Goal: Information Seeking & Learning: Learn about a topic

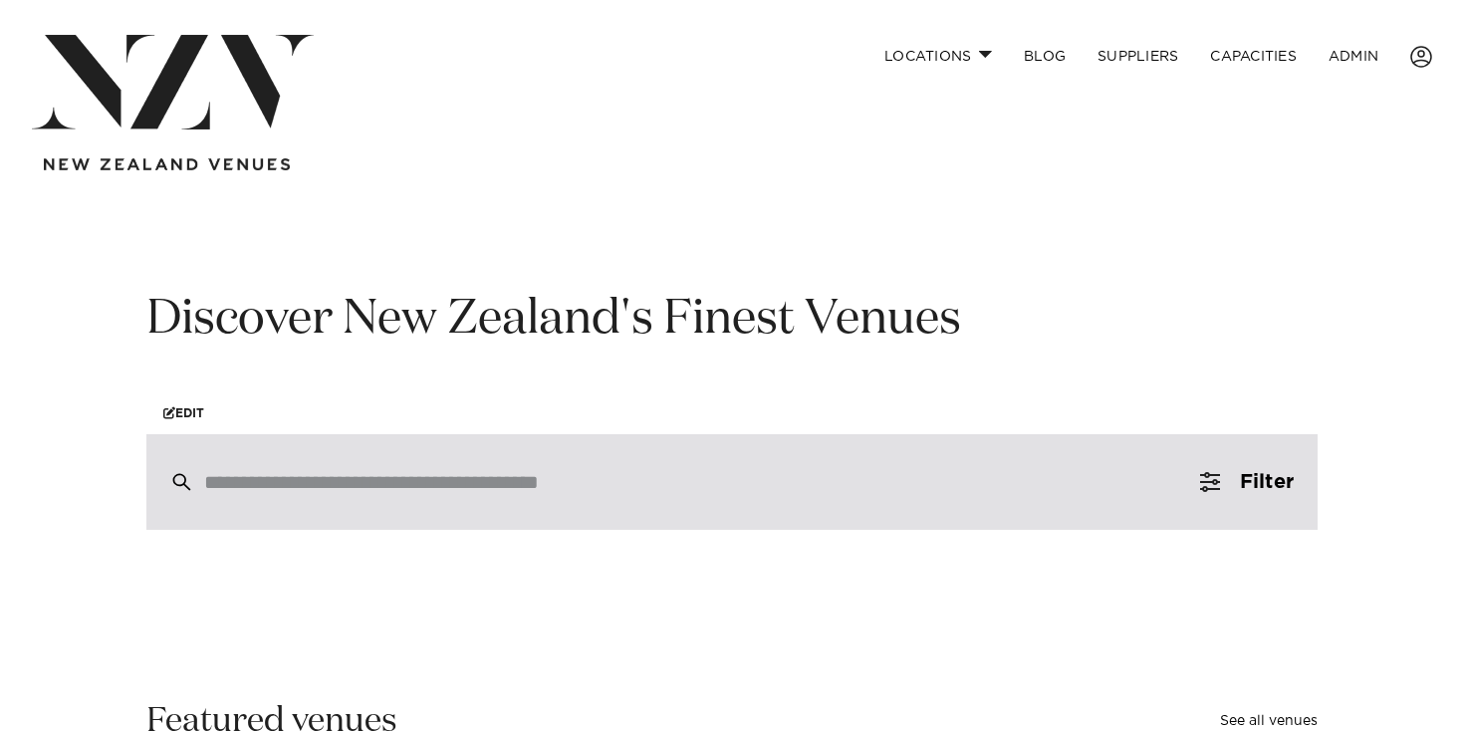
click at [717, 453] on div at bounding box center [731, 482] width 1171 height 96
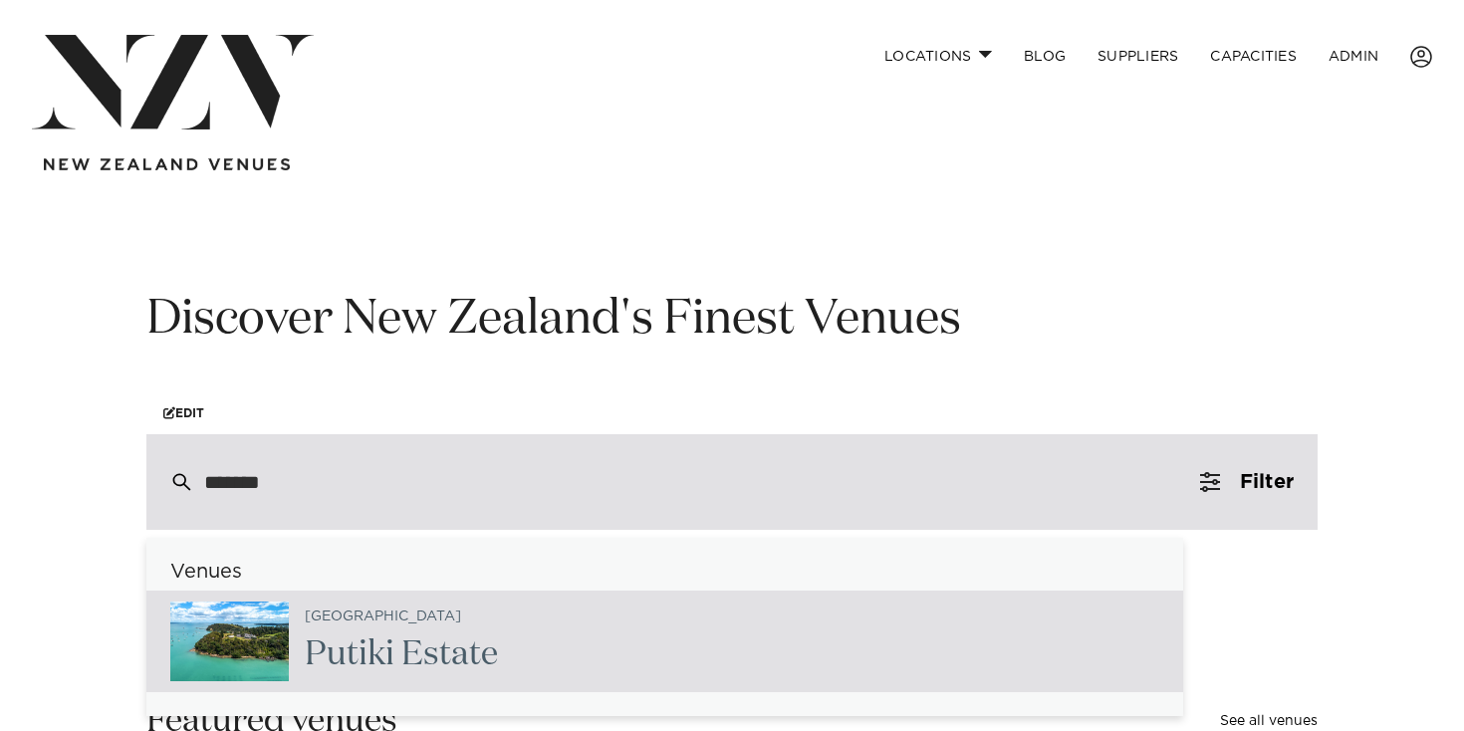
type input "******"
click at [457, 637] on h2 "Putiki Estate" at bounding box center [398, 654] width 186 height 45
type input "**********"
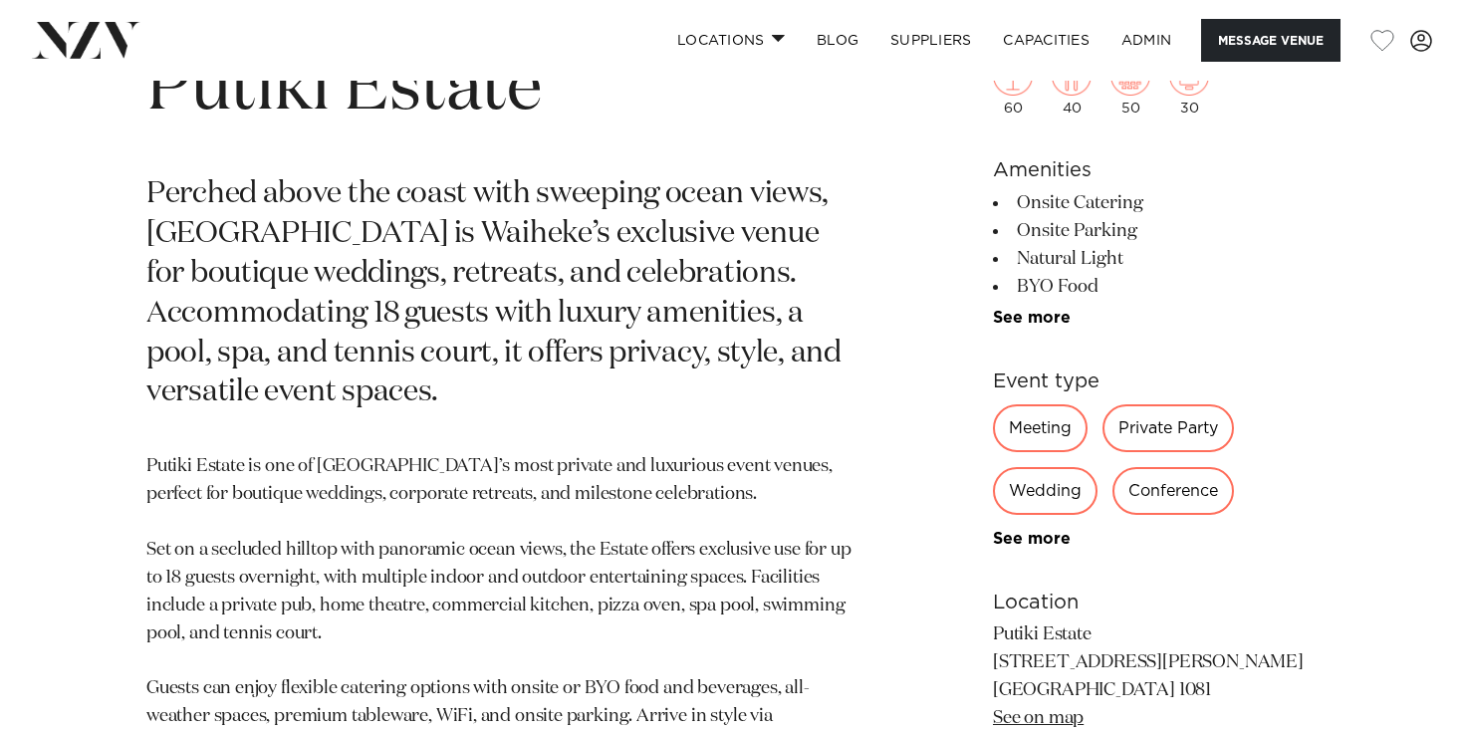
click at [608, 350] on p "Perched above the coast with sweeping ocean views, Putiki Estate is Waiheke’s e…" at bounding box center [498, 294] width 705 height 238
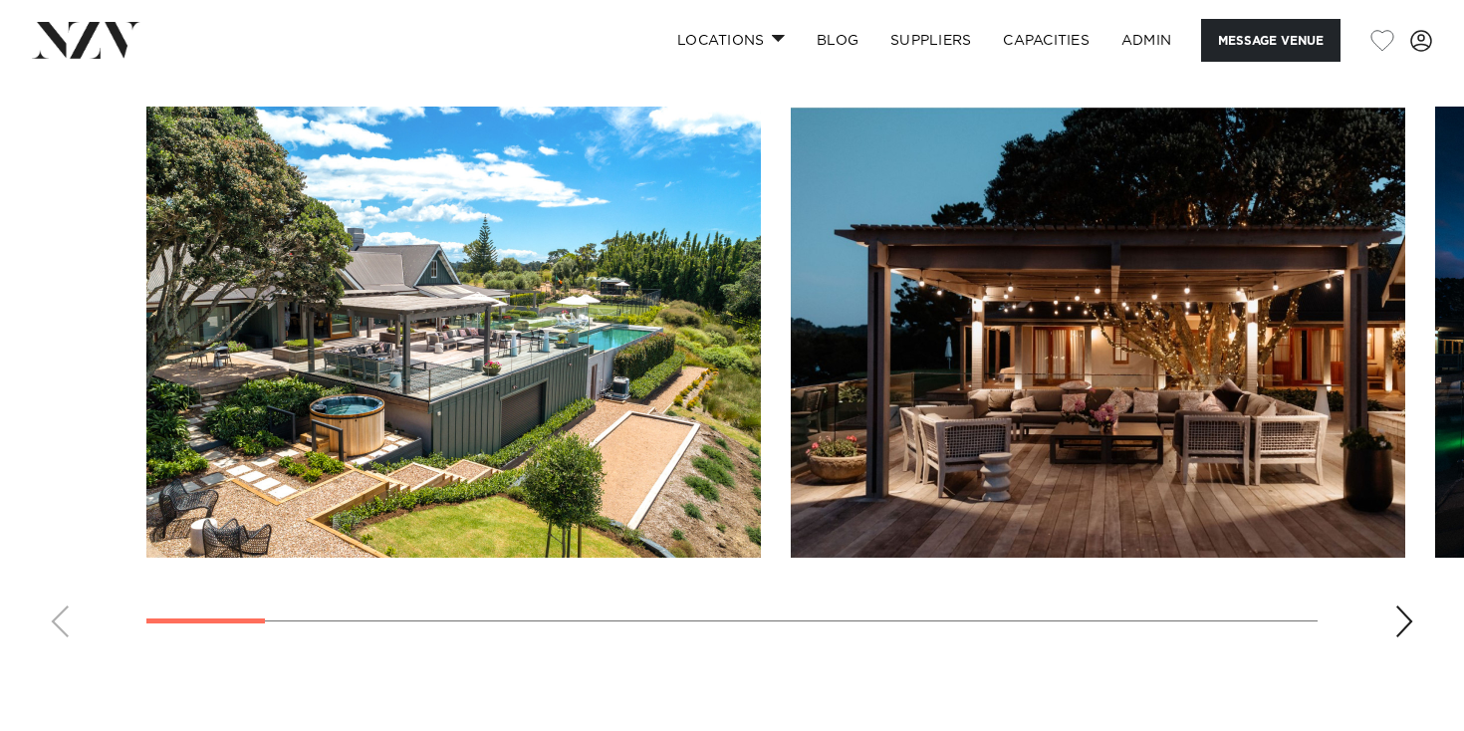
scroll to position [1851, 0]
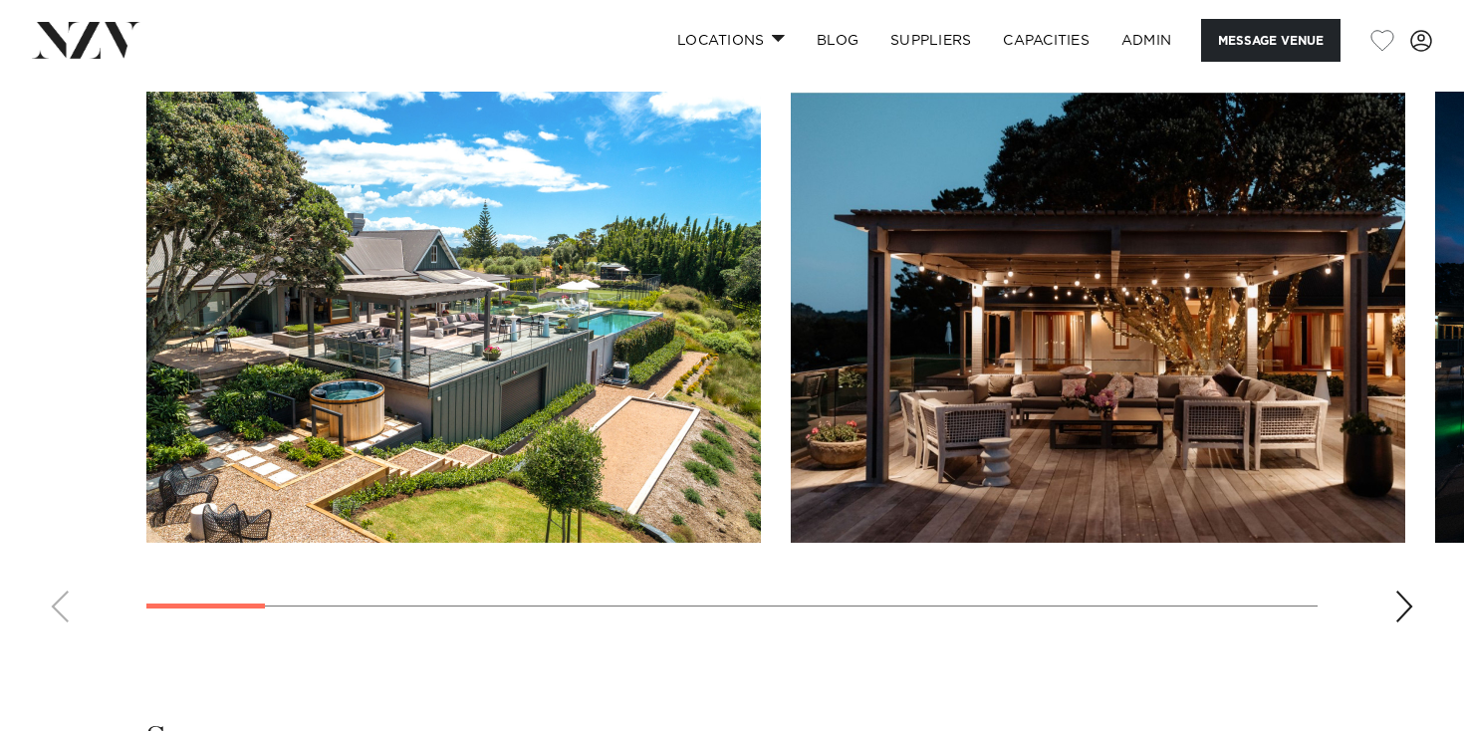
click at [1404, 599] on div "Next slide" at bounding box center [1404, 606] width 20 height 32
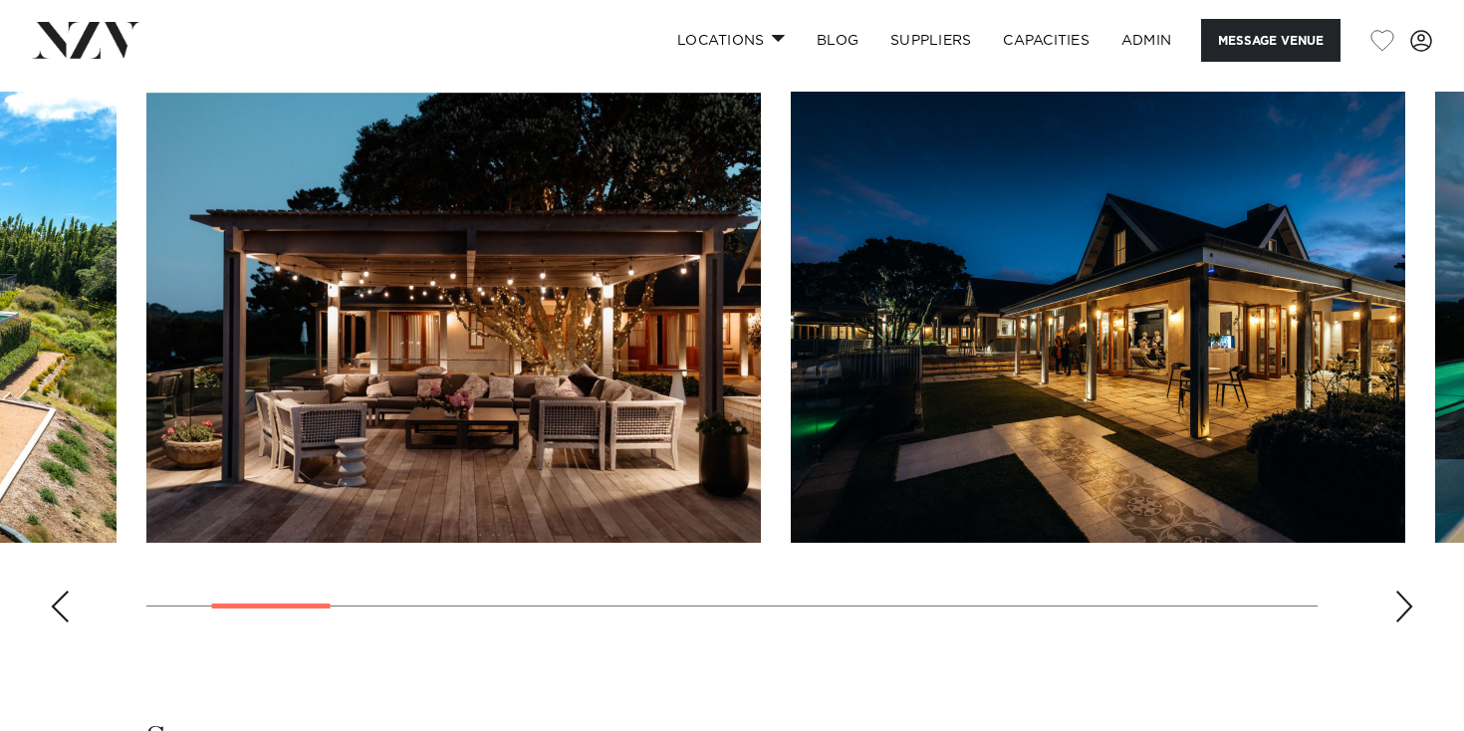
click at [1404, 599] on div "Next slide" at bounding box center [1404, 606] width 20 height 32
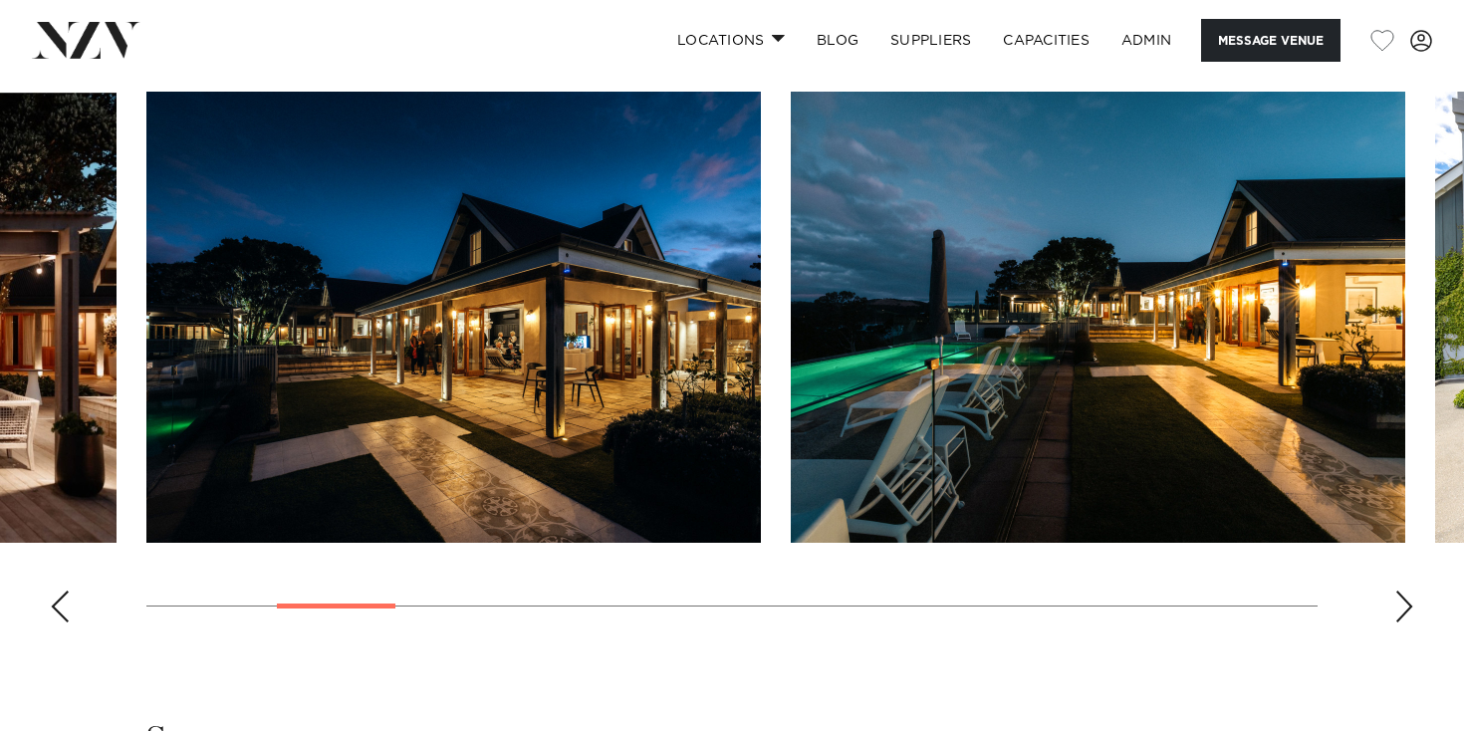
click at [1404, 599] on div "Next slide" at bounding box center [1404, 606] width 20 height 32
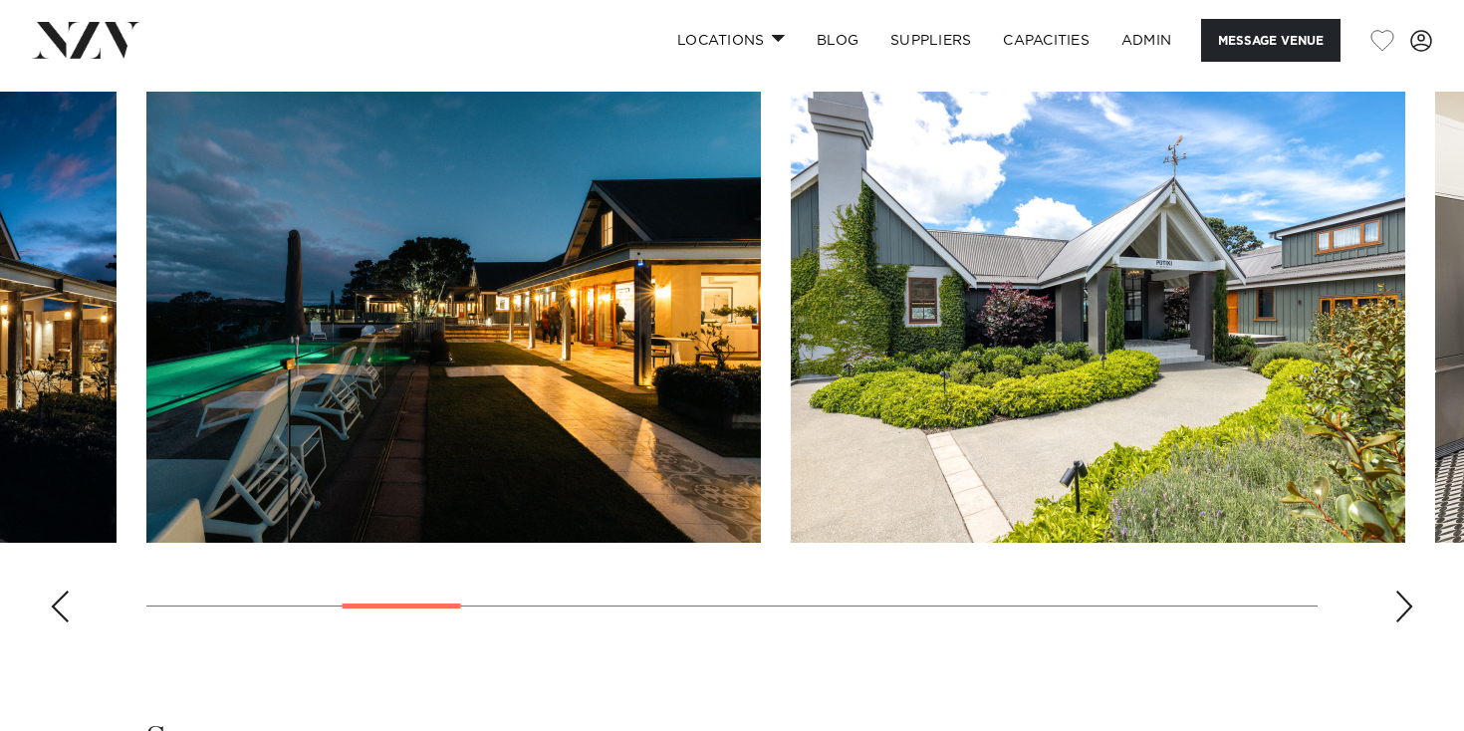
click at [1406, 599] on div "Next slide" at bounding box center [1404, 606] width 20 height 32
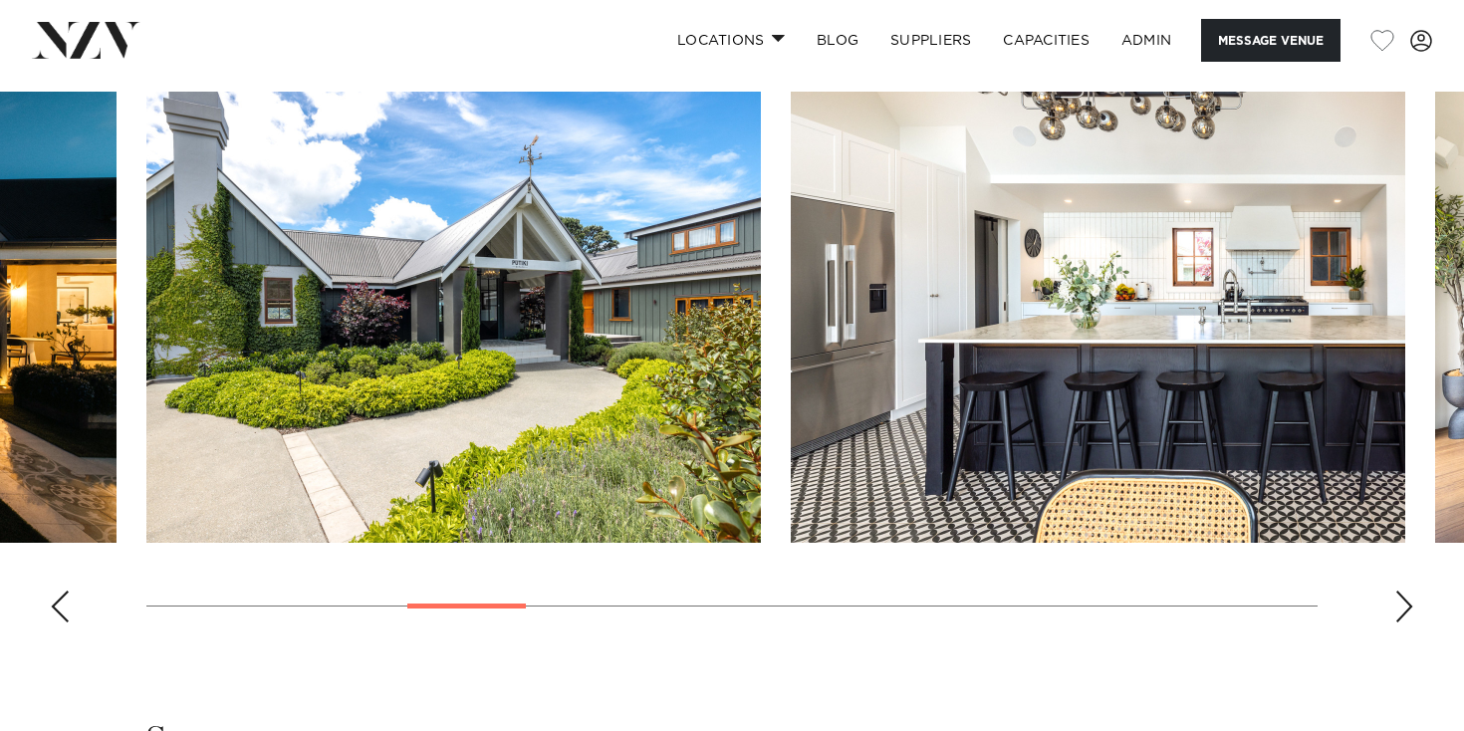
click at [554, 305] on img "5 / 18" at bounding box center [453, 317] width 614 height 451
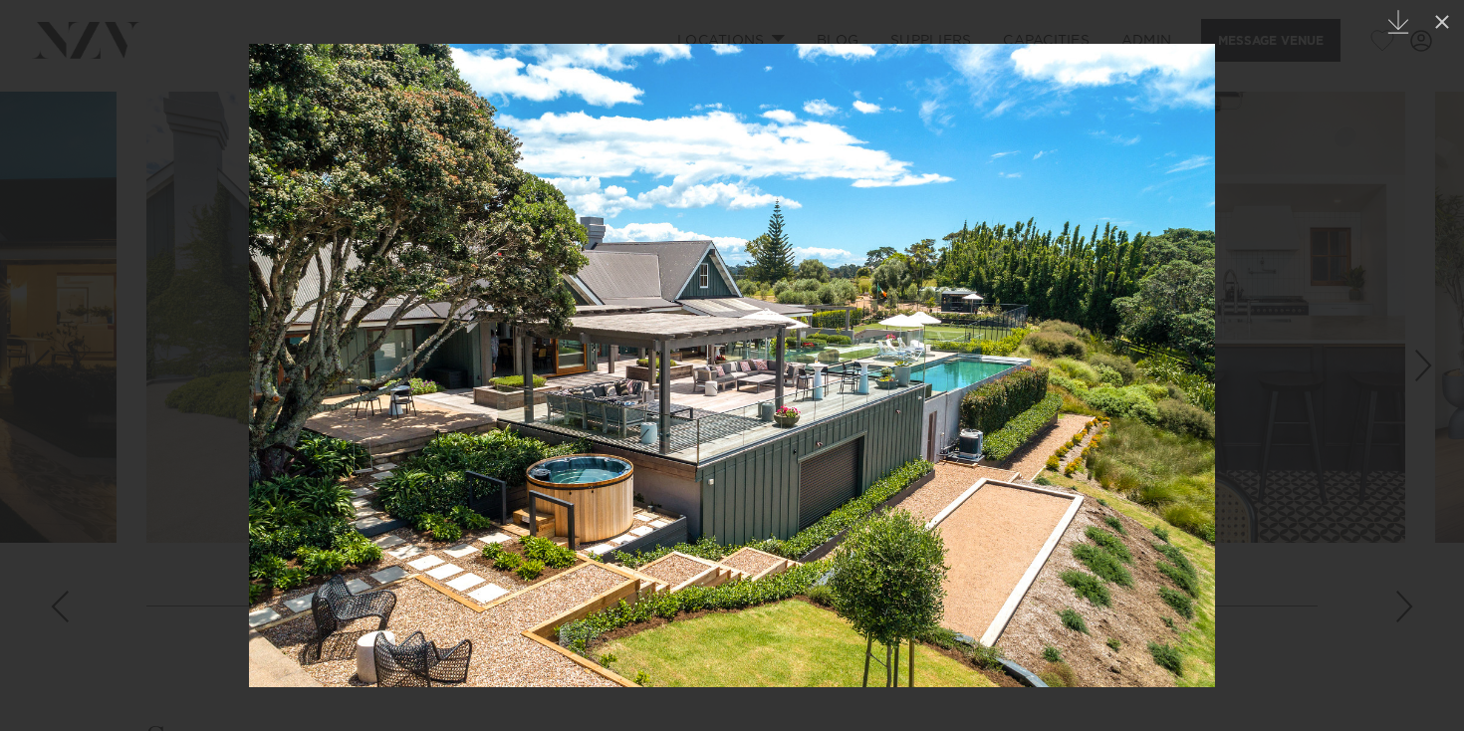
click at [1343, 254] on div at bounding box center [732, 365] width 1464 height 731
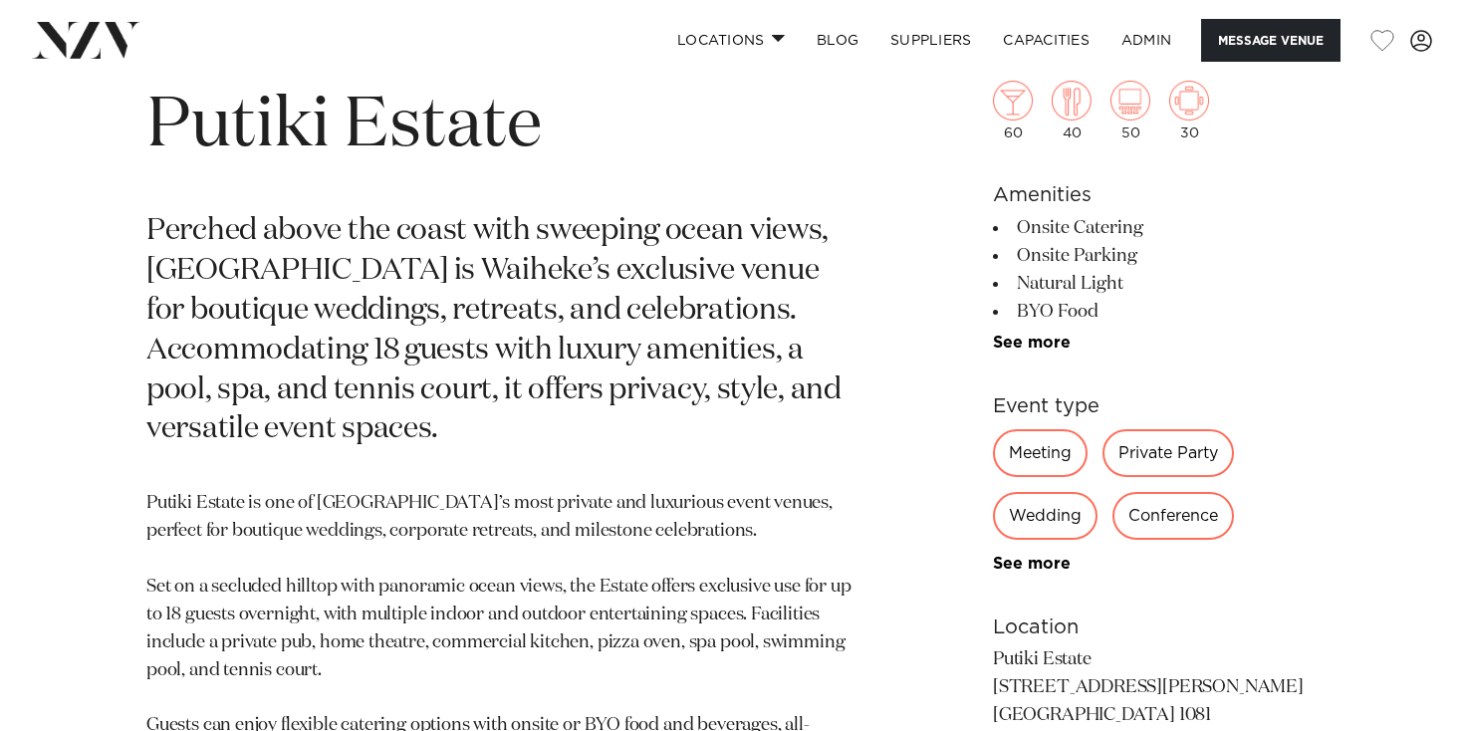
scroll to position [791, 0]
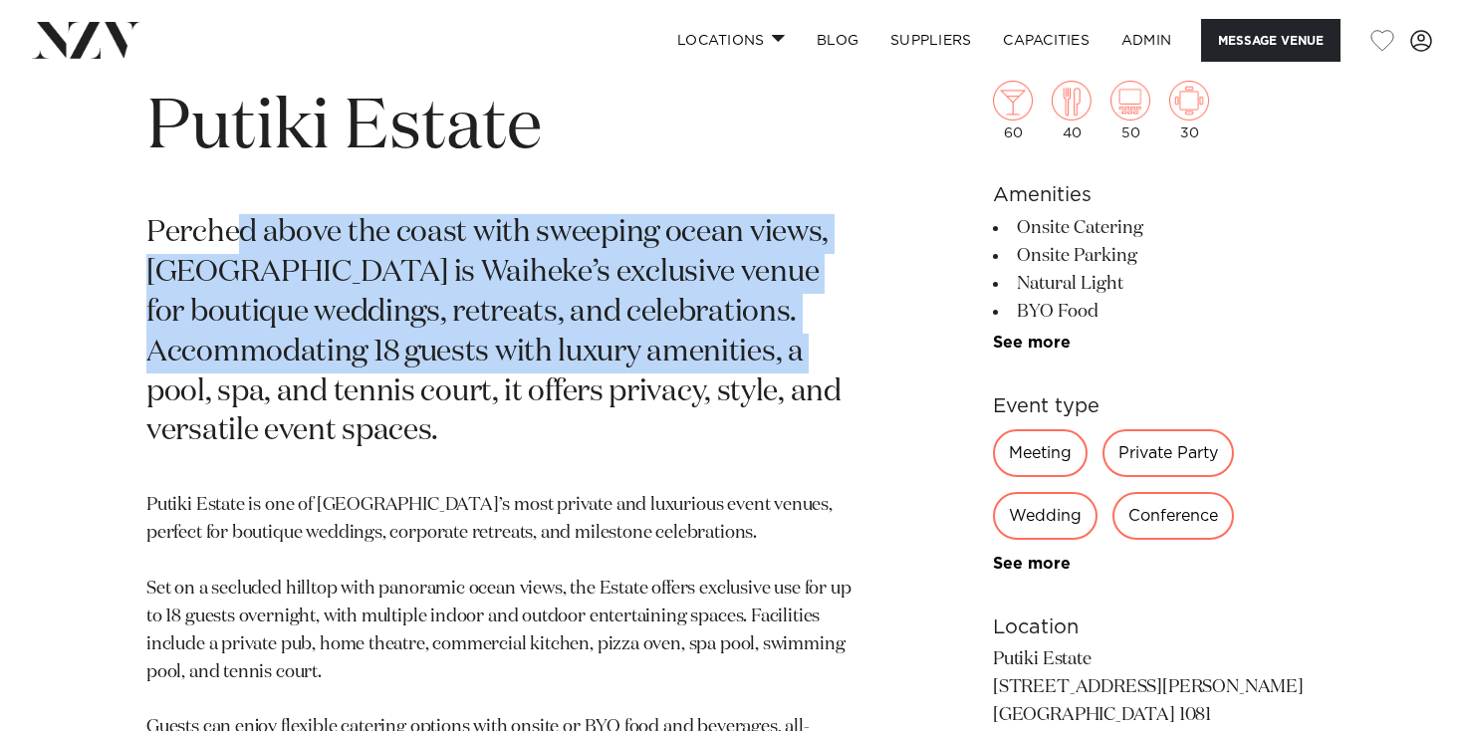
drag, startPoint x: 241, startPoint y: 236, endPoint x: 642, endPoint y: 344, distance: 415.6
click at [642, 344] on p "Perched above the coast with sweeping ocean views, Putiki Estate is Waiheke’s e…" at bounding box center [498, 333] width 705 height 238
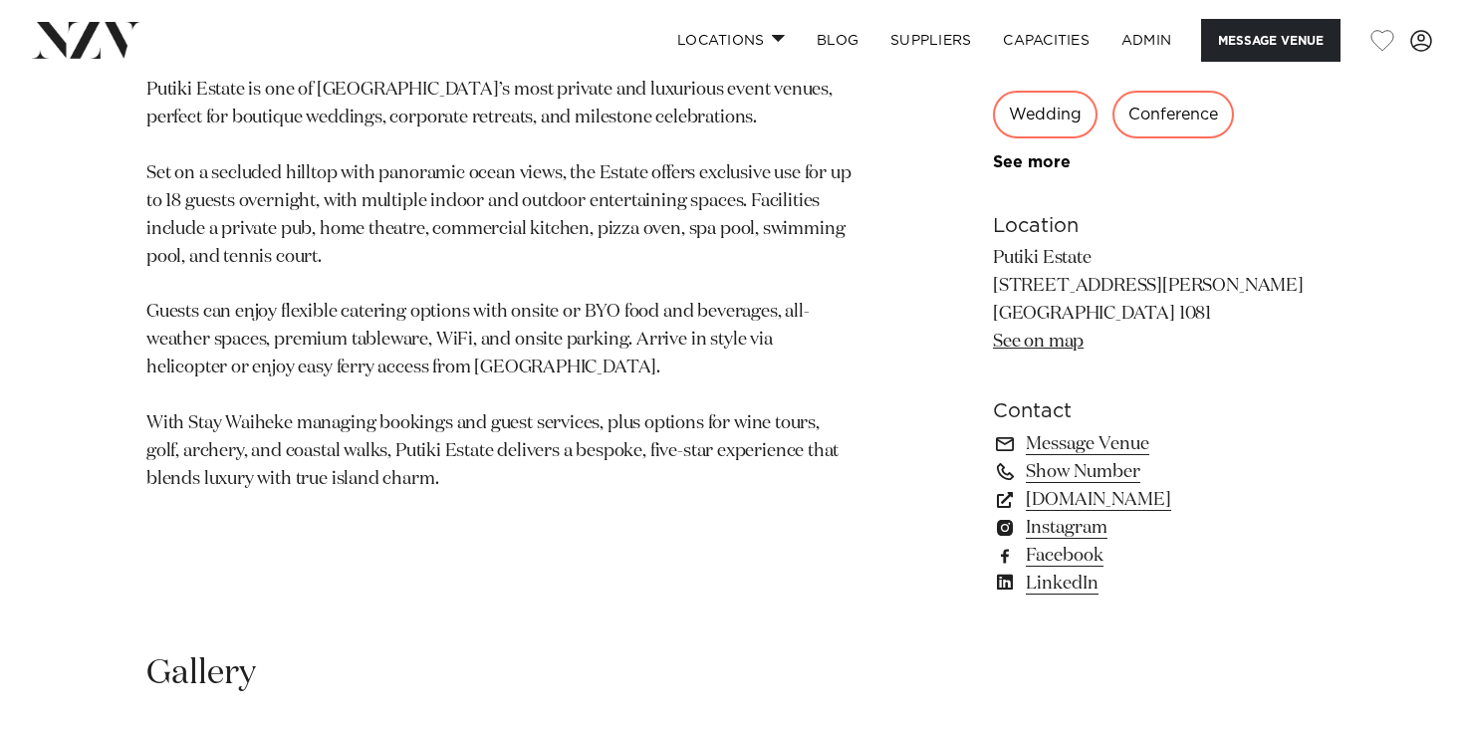
scroll to position [1203, 0]
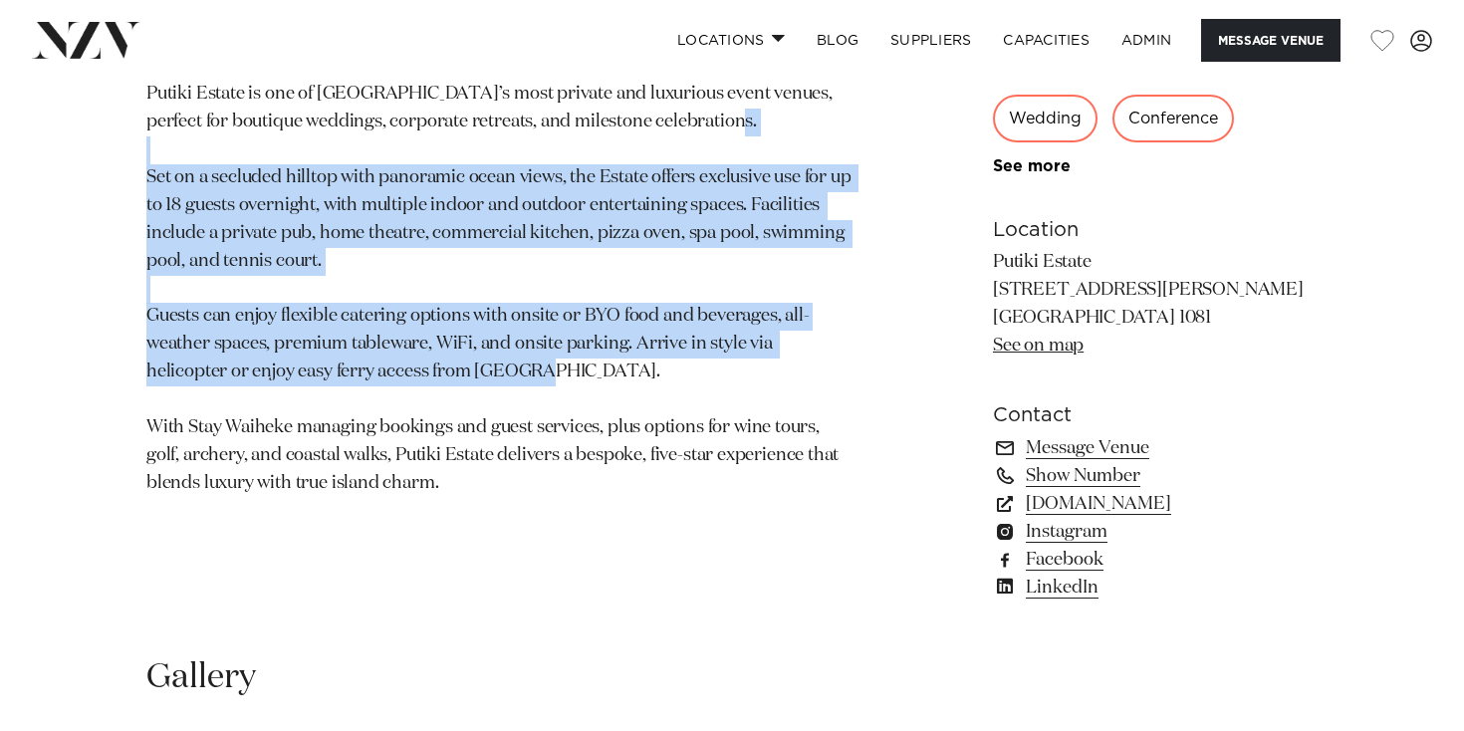
drag, startPoint x: 256, startPoint y: 162, endPoint x: 764, endPoint y: 391, distance: 557.0
click at [764, 391] on p "Putiki Estate is one of Waiheke Island’s most private and luxurious event venue…" at bounding box center [498, 289] width 705 height 416
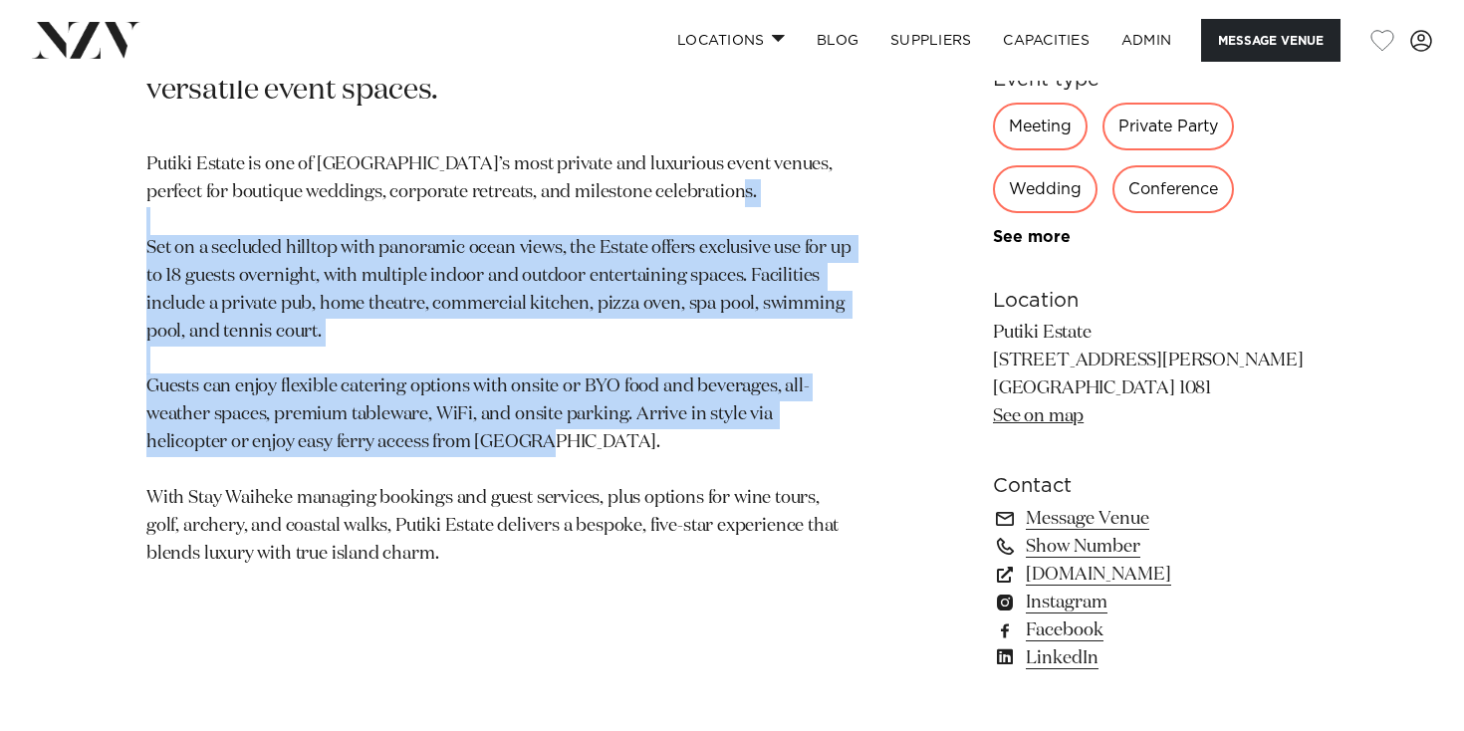
scroll to position [1125, 0]
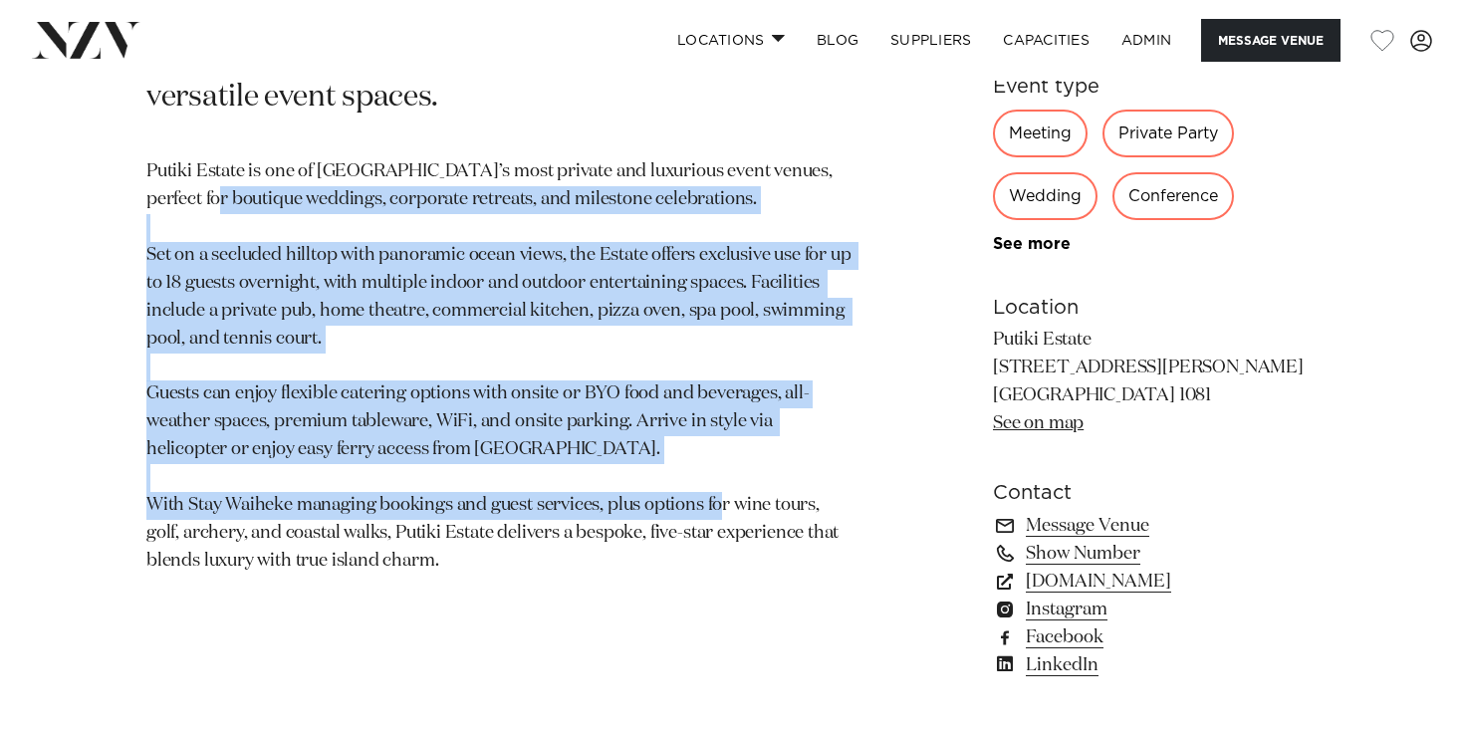
drag, startPoint x: 300, startPoint y: 263, endPoint x: 801, endPoint y: 506, distance: 557.5
click at [809, 507] on p "Putiki Estate is one of Waiheke Island’s most private and luxurious event venue…" at bounding box center [498, 366] width 705 height 416
click at [801, 506] on p "Putiki Estate is one of Waiheke Island’s most private and luxurious event venue…" at bounding box center [498, 366] width 705 height 416
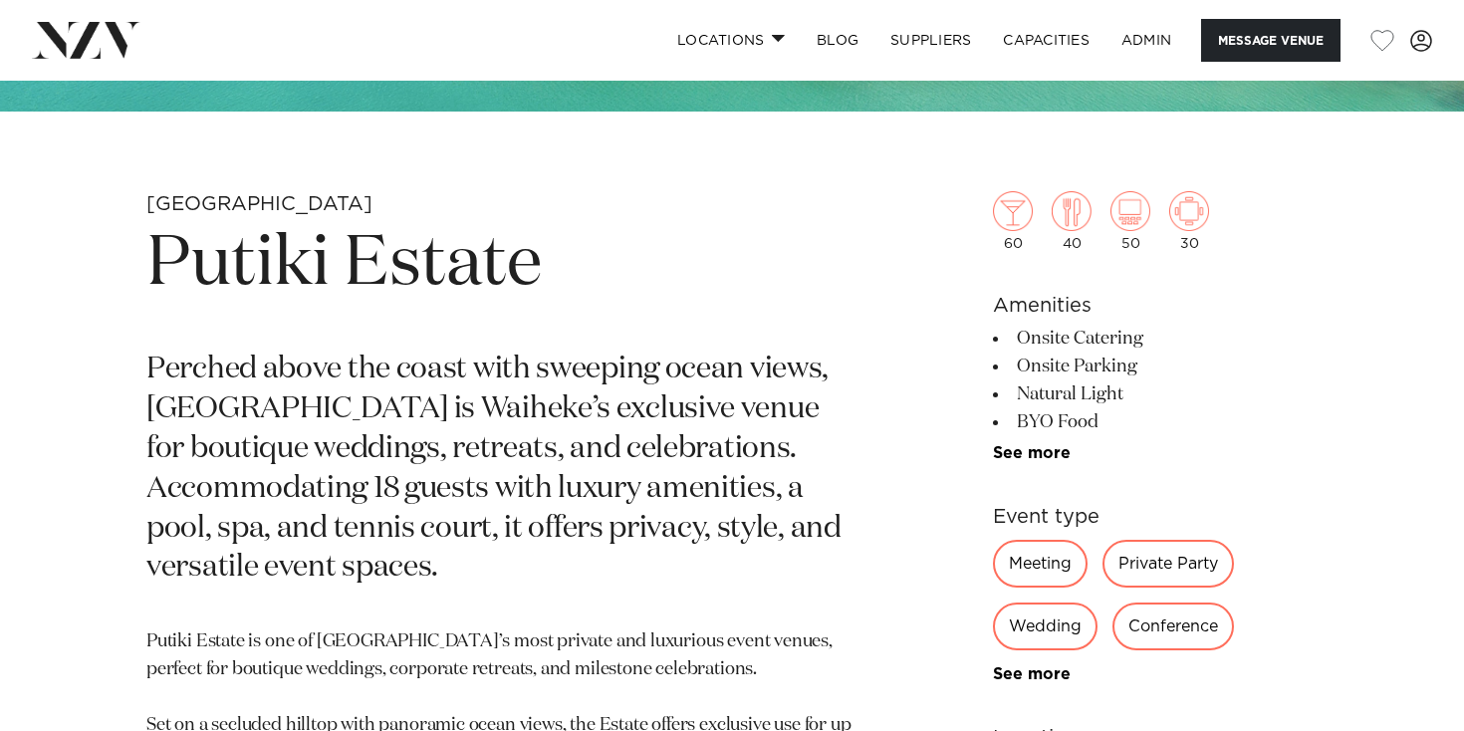
scroll to position [657, 0]
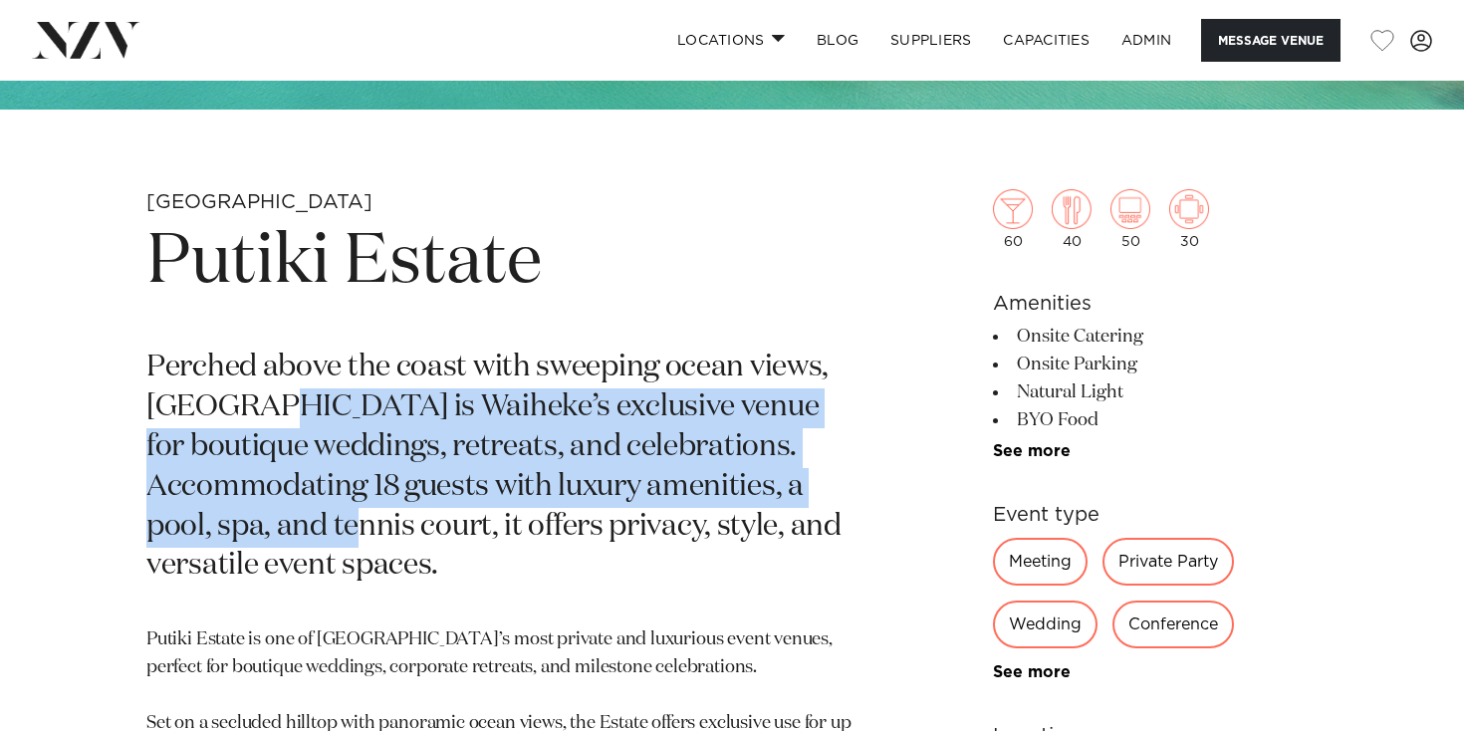
drag, startPoint x: 255, startPoint y: 398, endPoint x: 850, endPoint y: 492, distance: 602.7
click at [849, 492] on p "Perched above the coast with sweeping ocean views, Putiki Estate is Waiheke’s e…" at bounding box center [498, 467] width 705 height 238
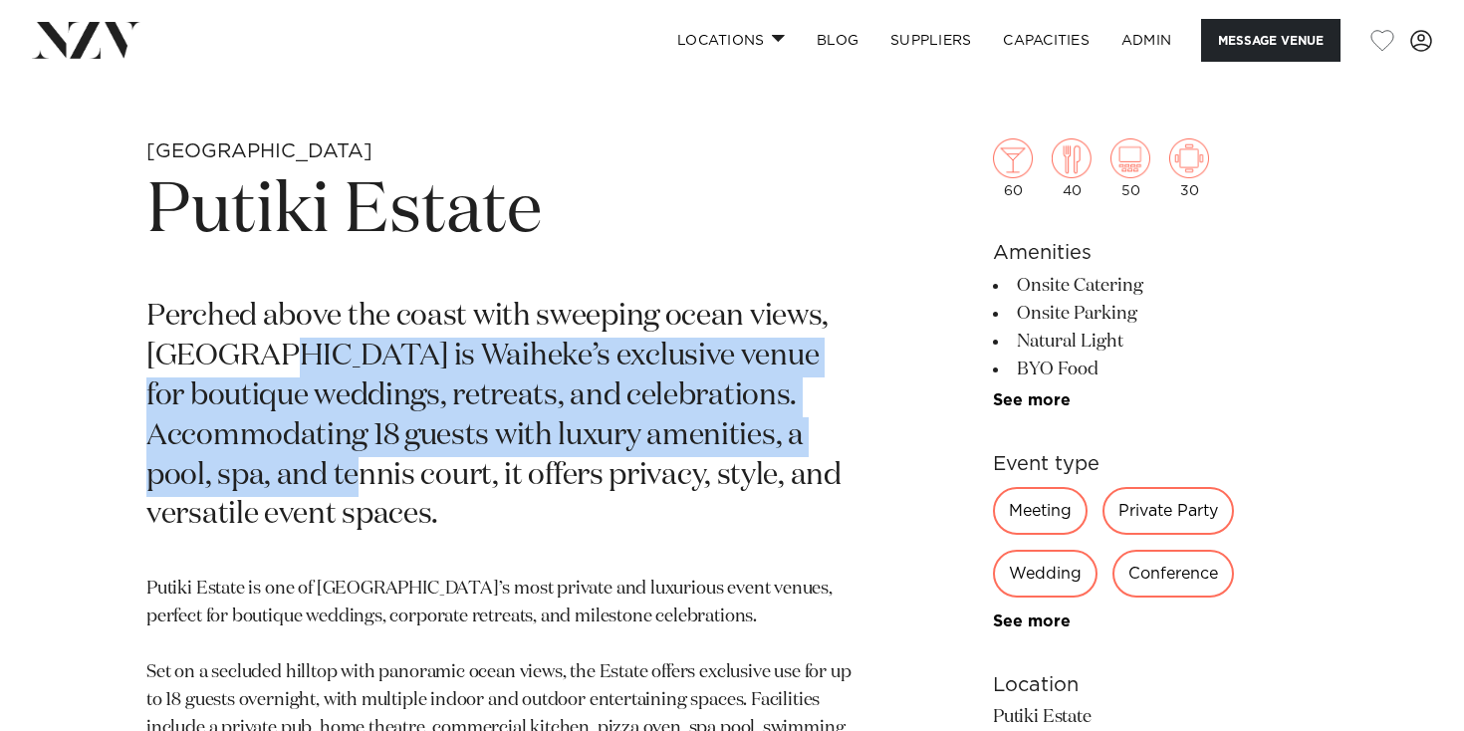
scroll to position [716, 0]
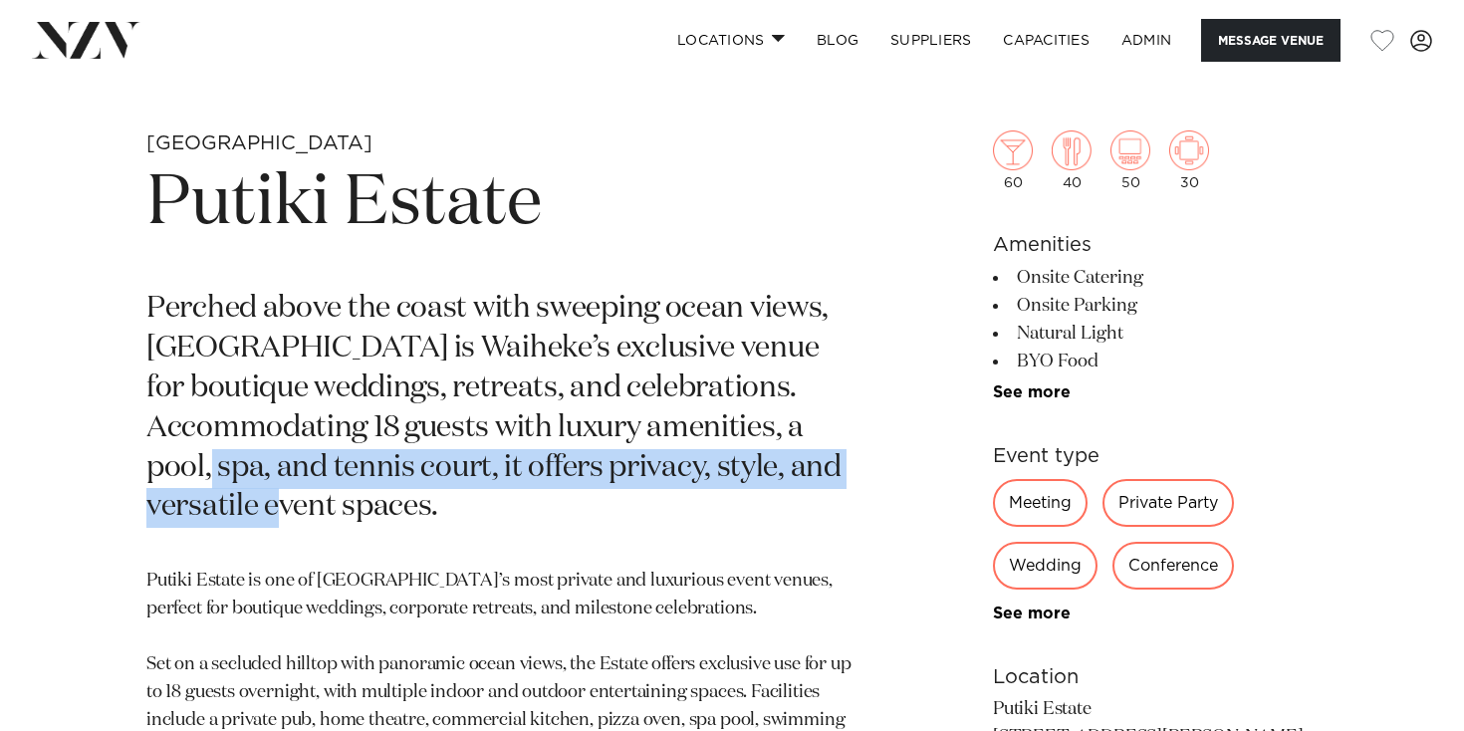
drag, startPoint x: 711, startPoint y: 437, endPoint x: 766, endPoint y: 474, distance: 66.0
click at [766, 474] on p "Perched above the coast with sweeping ocean views, Putiki Estate is Waiheke’s e…" at bounding box center [498, 409] width 705 height 238
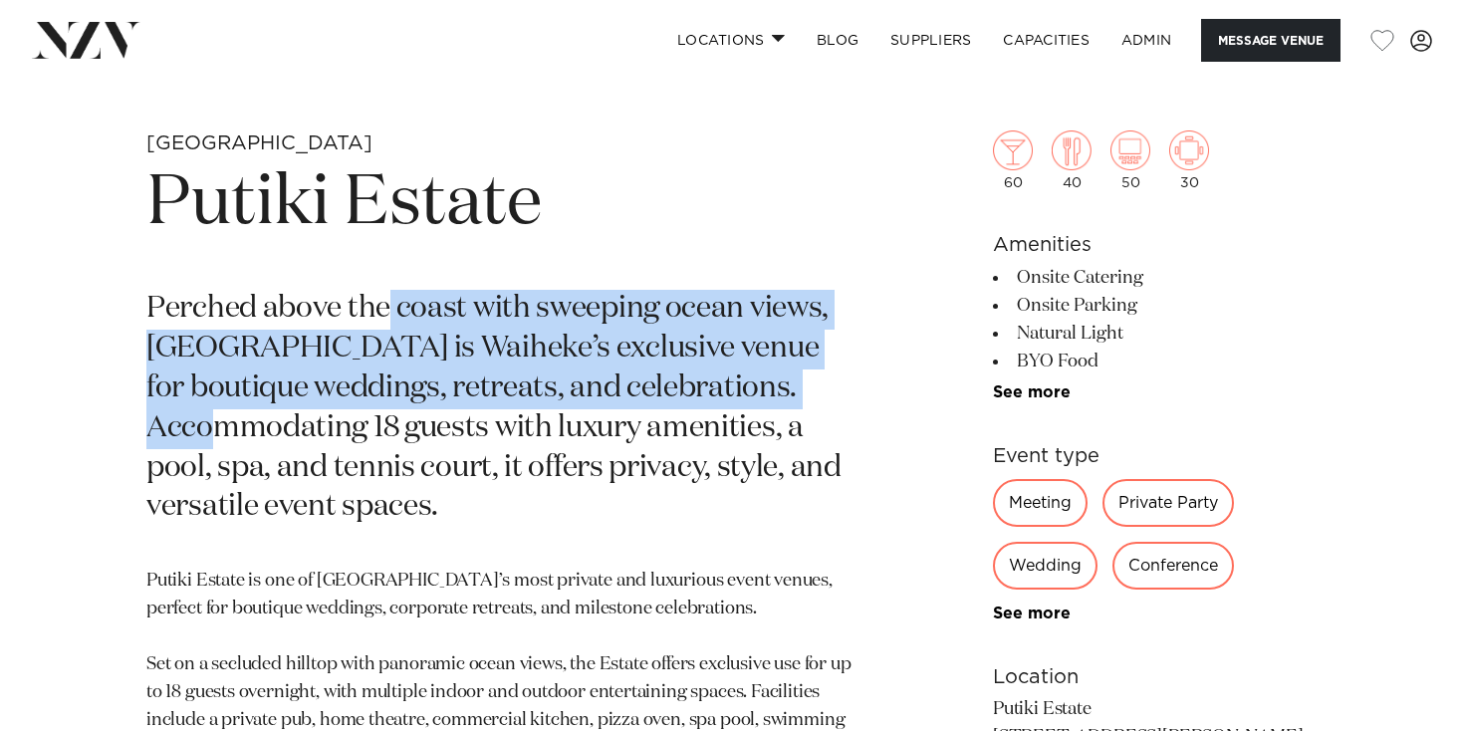
drag, startPoint x: 393, startPoint y: 304, endPoint x: 778, endPoint y: 405, distance: 397.5
click at [778, 405] on p "Perched above the coast with sweeping ocean views, Putiki Estate is Waiheke’s e…" at bounding box center [498, 409] width 705 height 238
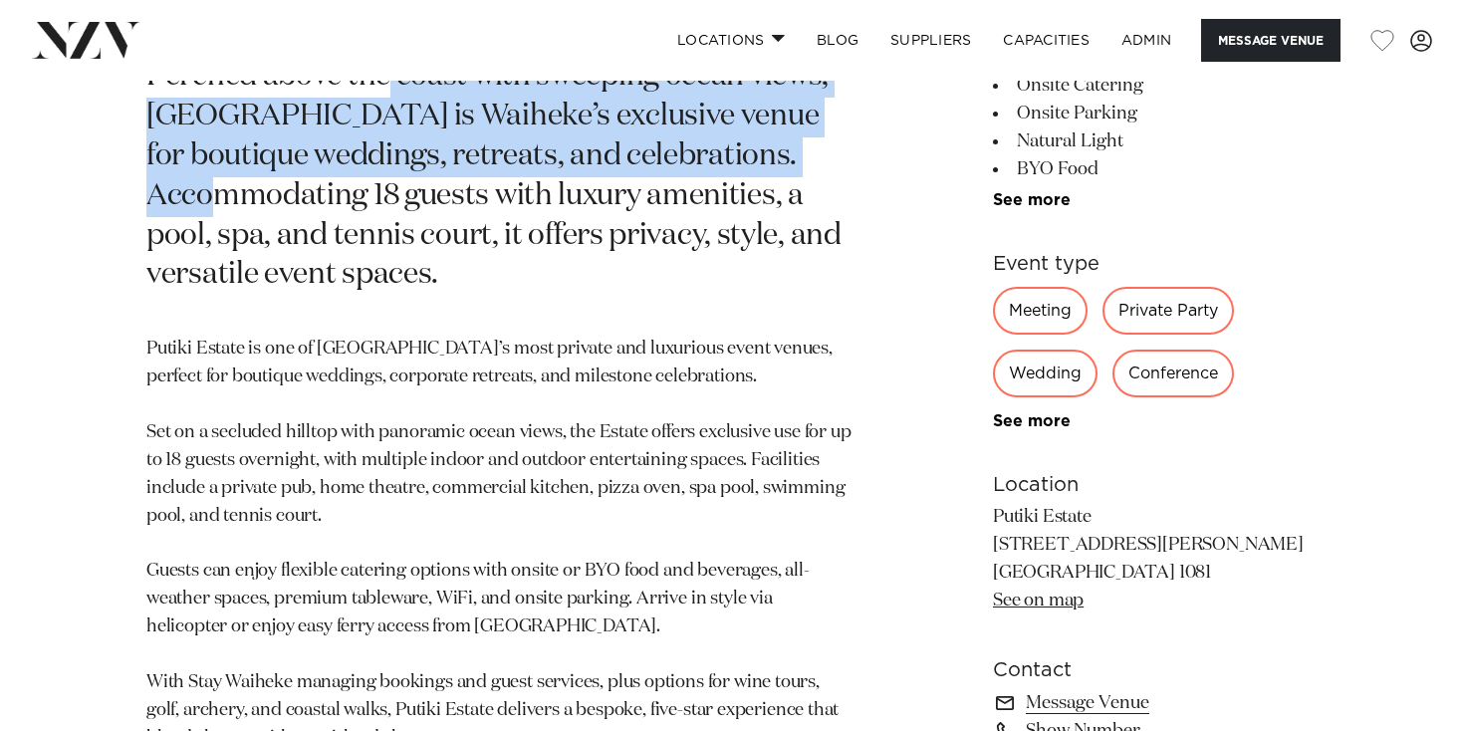
scroll to position [952, 0]
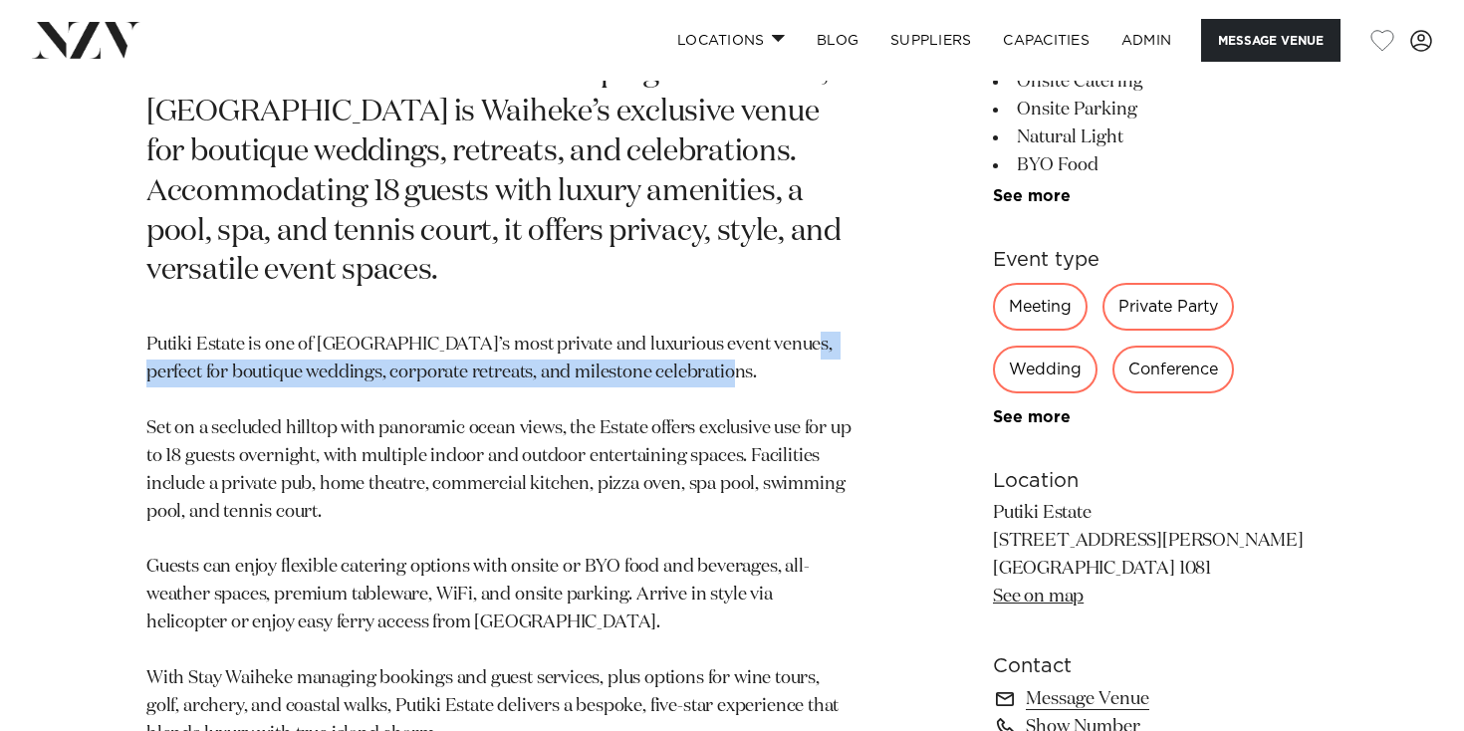
drag, startPoint x: 772, startPoint y: 346, endPoint x: 801, endPoint y: 365, distance: 35.4
click at [801, 365] on p "Putiki Estate is one of Waiheke Island’s most private and luxurious event venue…" at bounding box center [498, 540] width 705 height 416
click at [160, 384] on p "Putiki Estate is one of Waiheke Island’s most private and luxurious event venue…" at bounding box center [498, 540] width 705 height 416
drag, startPoint x: 339, startPoint y: 382, endPoint x: 697, endPoint y: 416, distance: 360.0
click at [692, 415] on p "Putiki Estate is one of Waiheke Island’s most private and luxurious event venue…" at bounding box center [498, 540] width 705 height 416
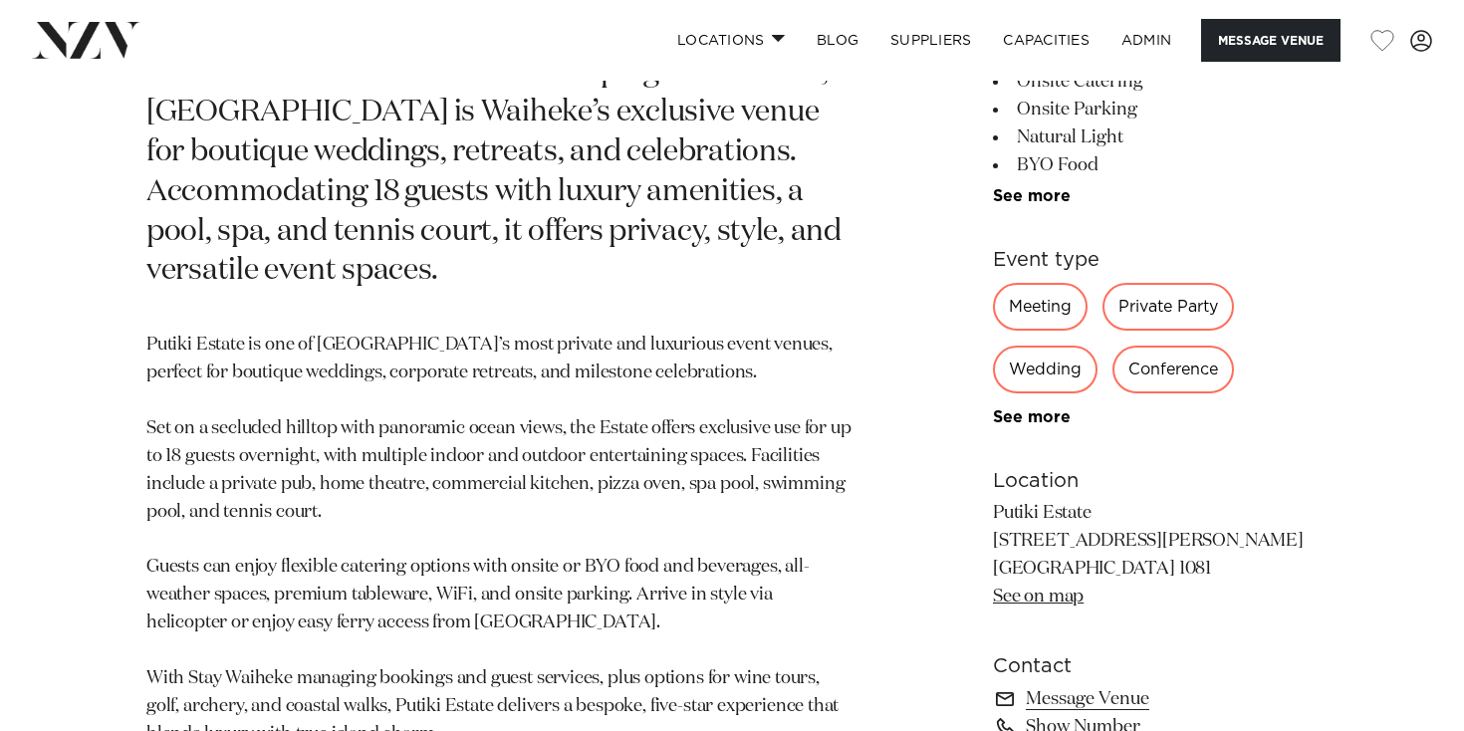
click at [697, 416] on p "Putiki Estate is one of Waiheke Island’s most private and luxurious event venue…" at bounding box center [498, 540] width 705 height 416
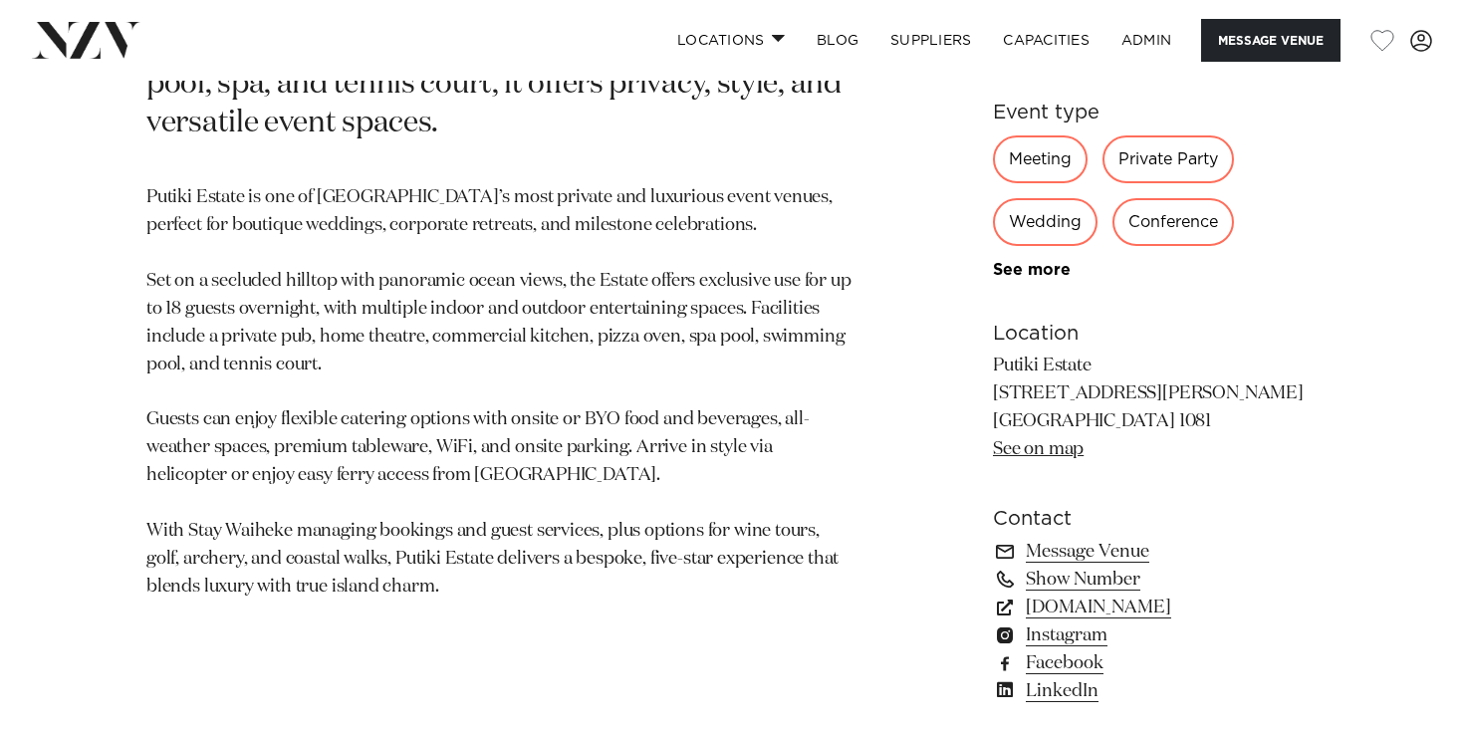
scroll to position [1100, 0]
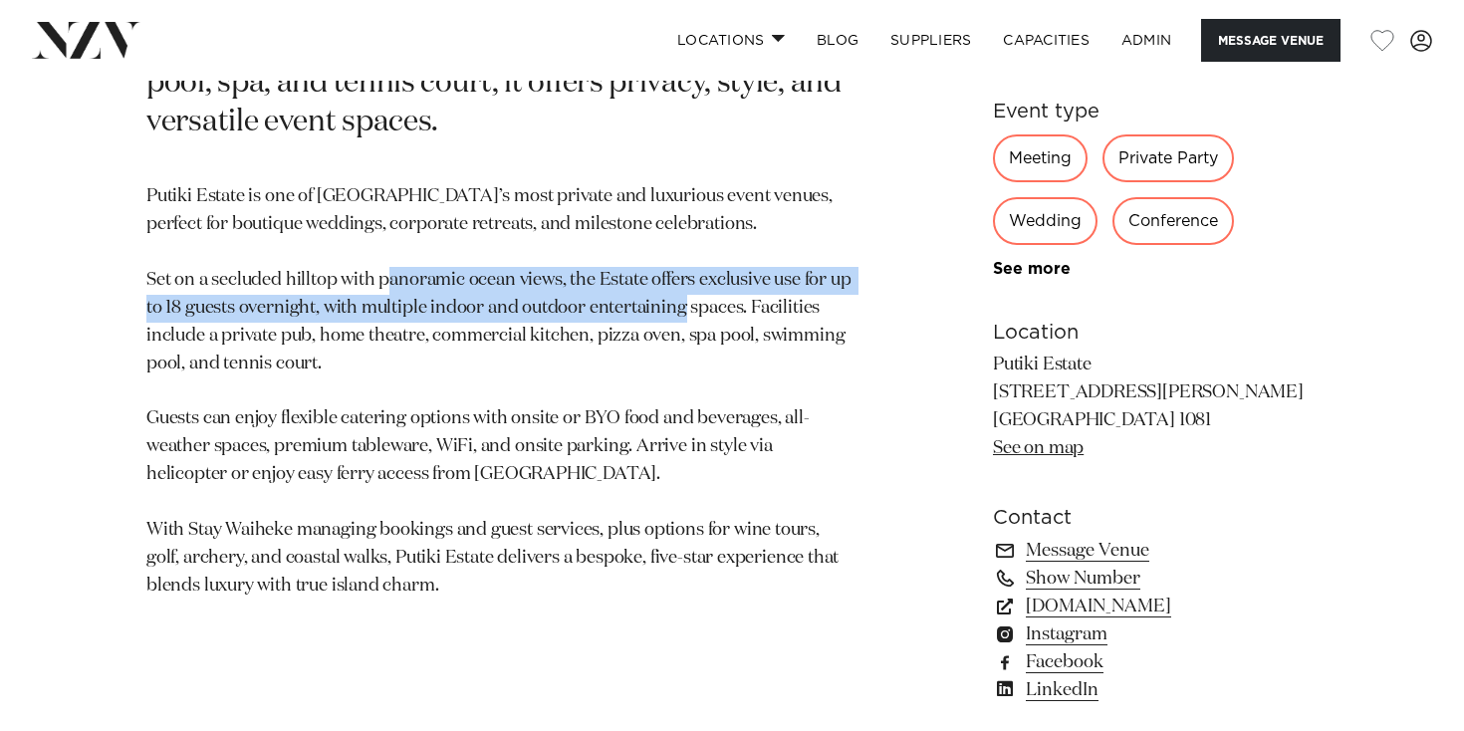
drag, startPoint x: 415, startPoint y: 283, endPoint x: 710, endPoint y: 319, distance: 296.9
click at [710, 319] on p "Putiki Estate is one of Waiheke Island’s most private and luxurious event venue…" at bounding box center [498, 391] width 705 height 416
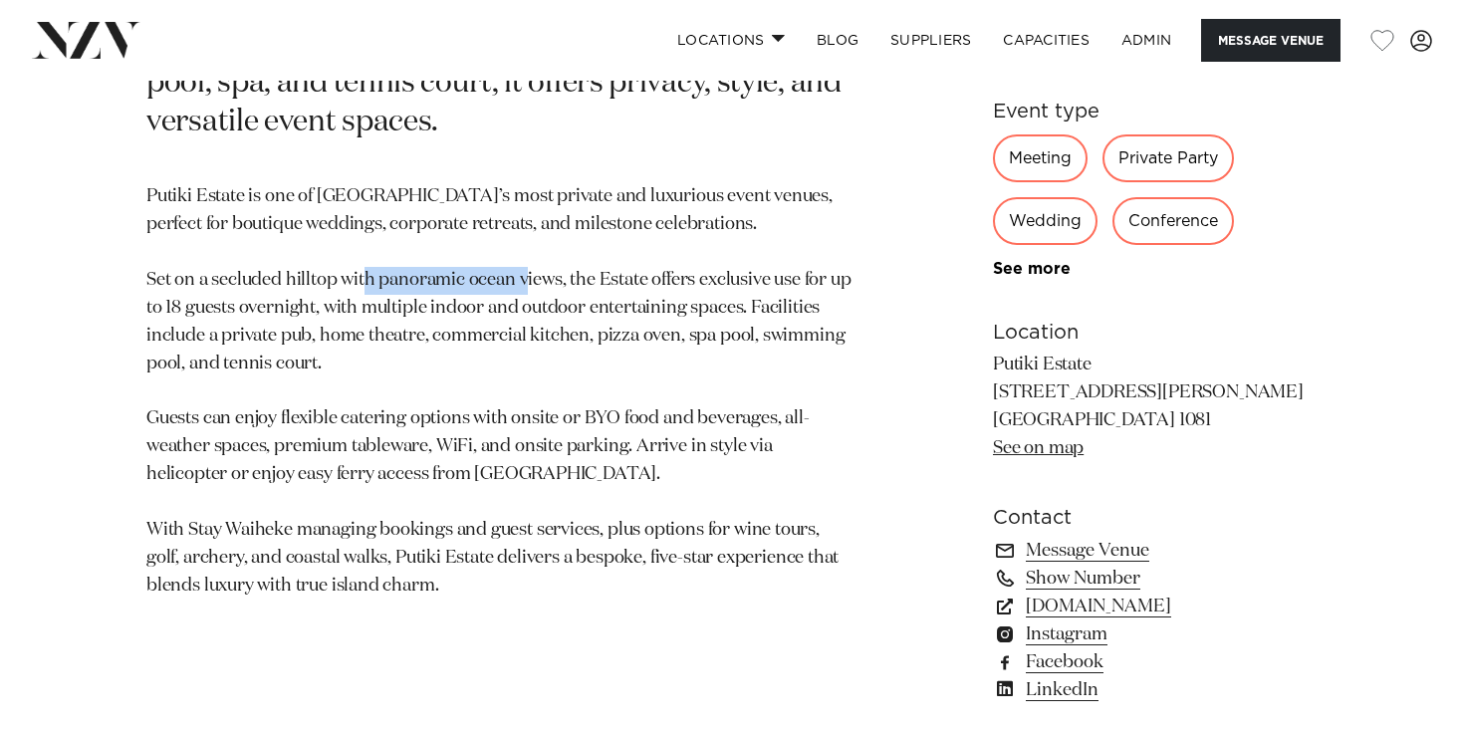
drag, startPoint x: 382, startPoint y: 277, endPoint x: 552, endPoint y: 281, distance: 169.3
click at [552, 281] on p "Putiki Estate is one of Waiheke Island’s most private and luxurious event venue…" at bounding box center [498, 391] width 705 height 416
drag, startPoint x: 380, startPoint y: 279, endPoint x: 560, endPoint y: 282, distance: 179.2
click at [560, 282] on p "Putiki Estate is one of Waiheke Island’s most private and luxurious event venue…" at bounding box center [498, 391] width 705 height 416
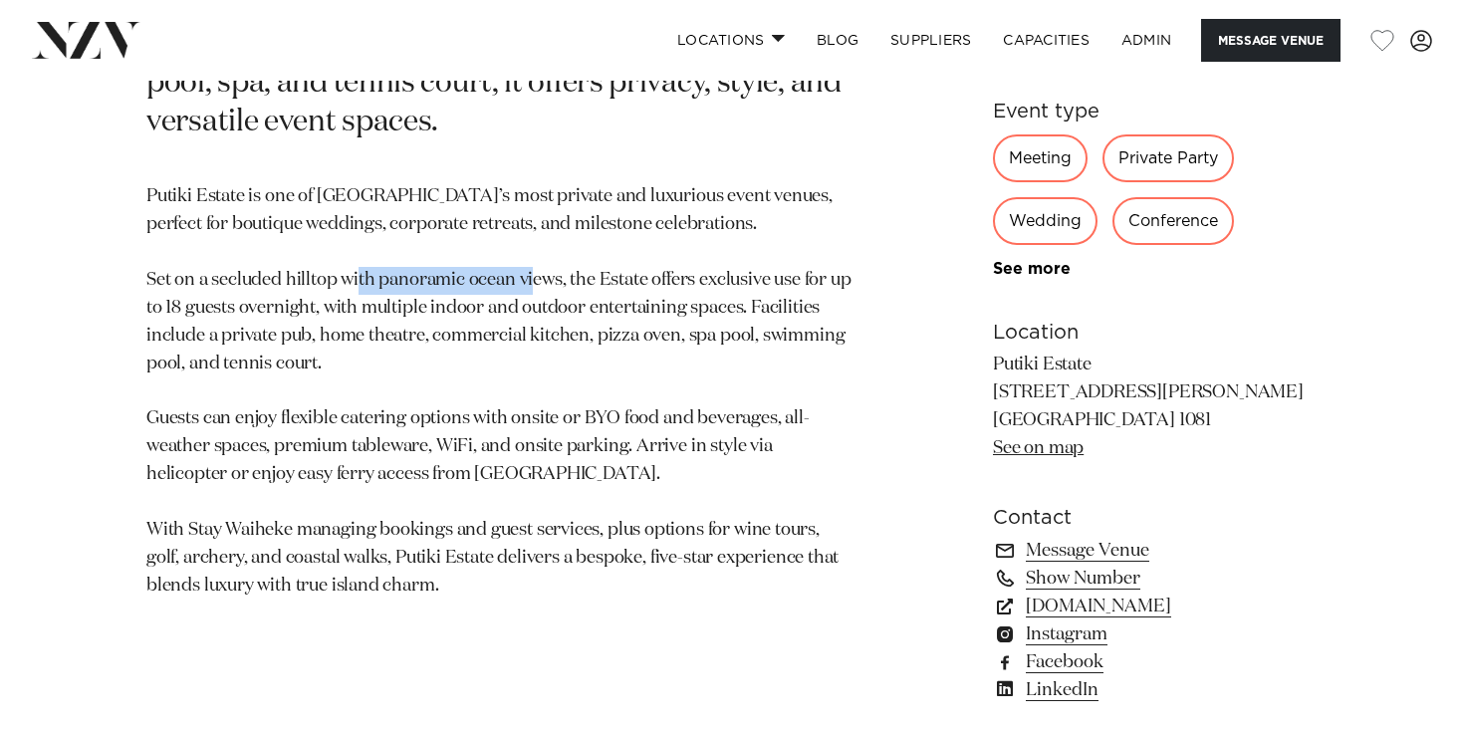
copy p "panoramic ocean views"
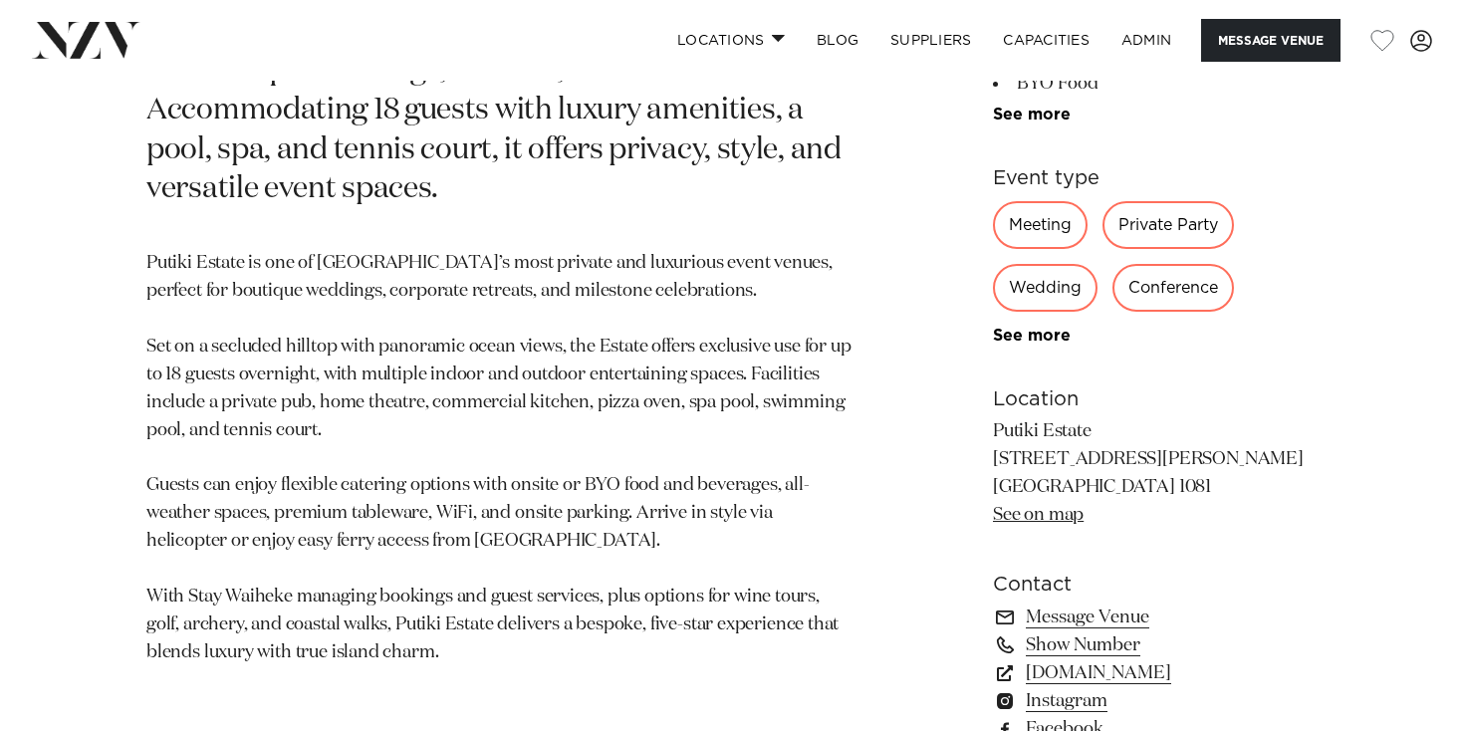
scroll to position [1035, 0]
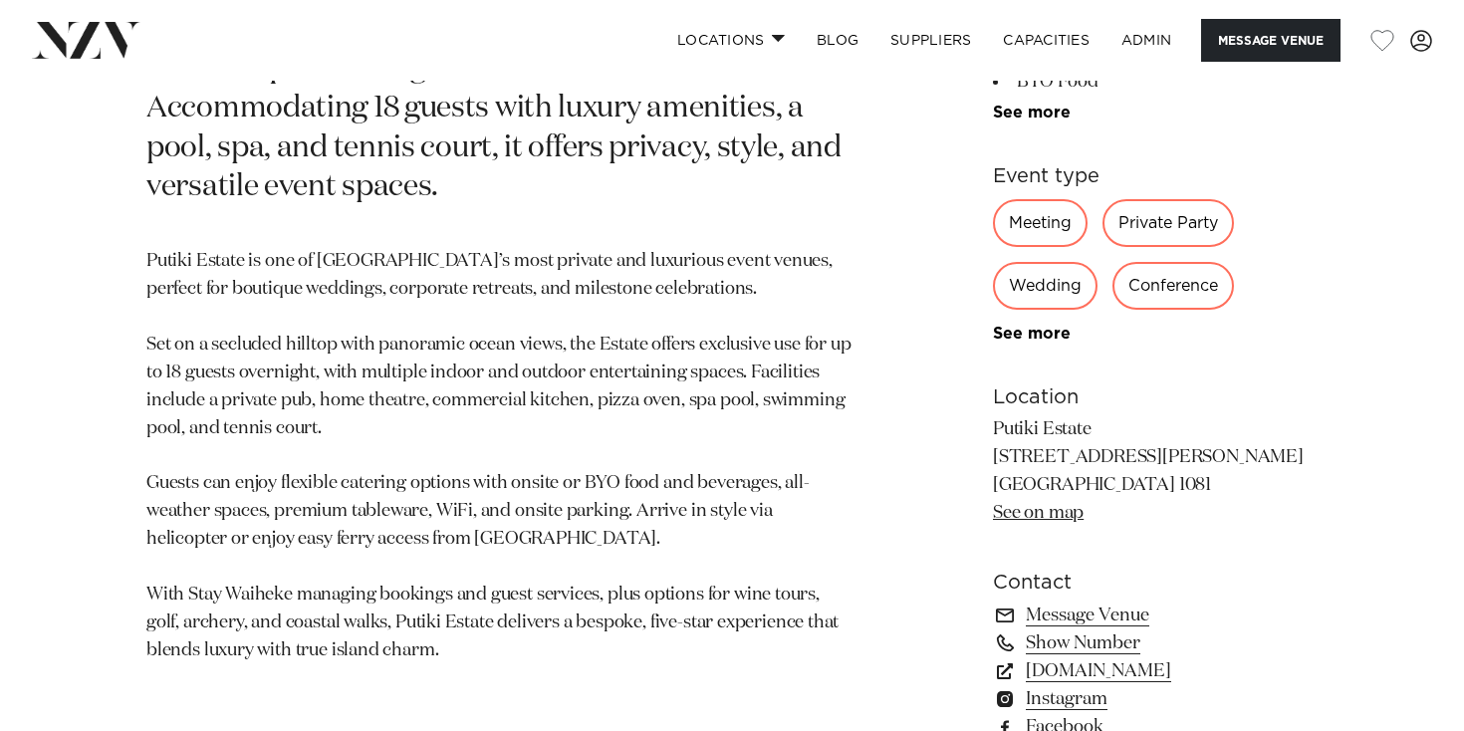
click at [849, 241] on section "Auckland Putiki Estate Perched above the coast with sweeping ocean views, Putik…" at bounding box center [498, 302] width 705 height 982
